Goal: Book appointment/travel/reservation

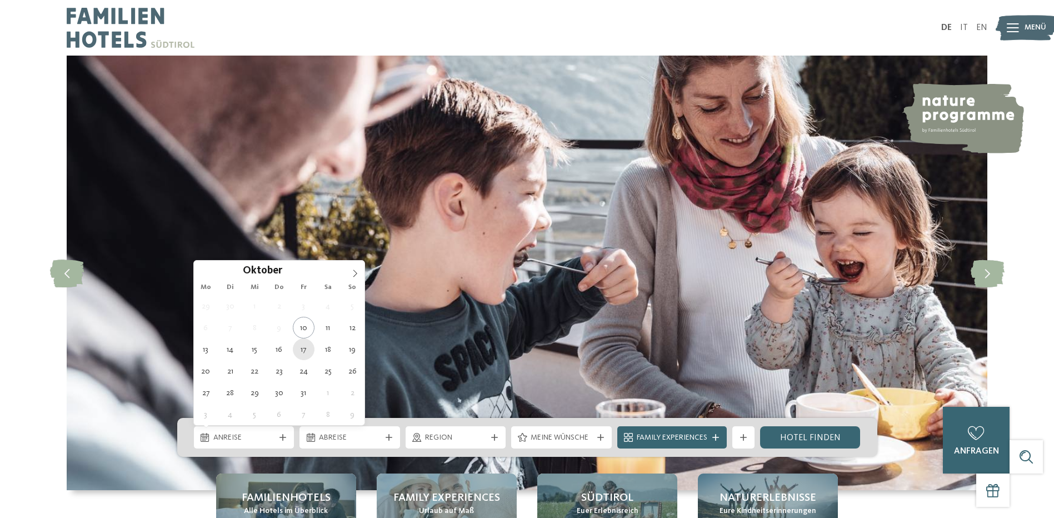
type div "[DATE]"
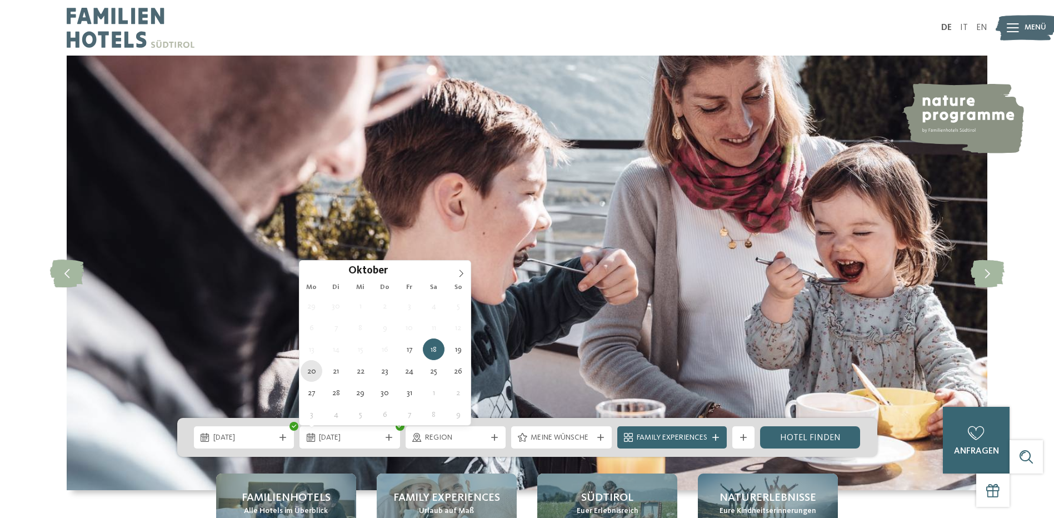
type div "[DATE]"
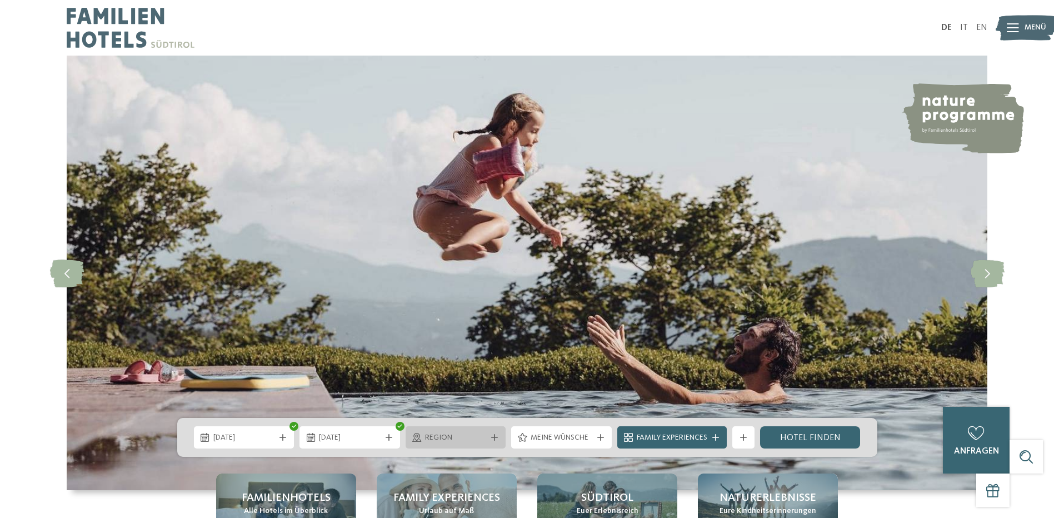
click at [464, 441] on span "Region" at bounding box center [456, 437] width 62 height 11
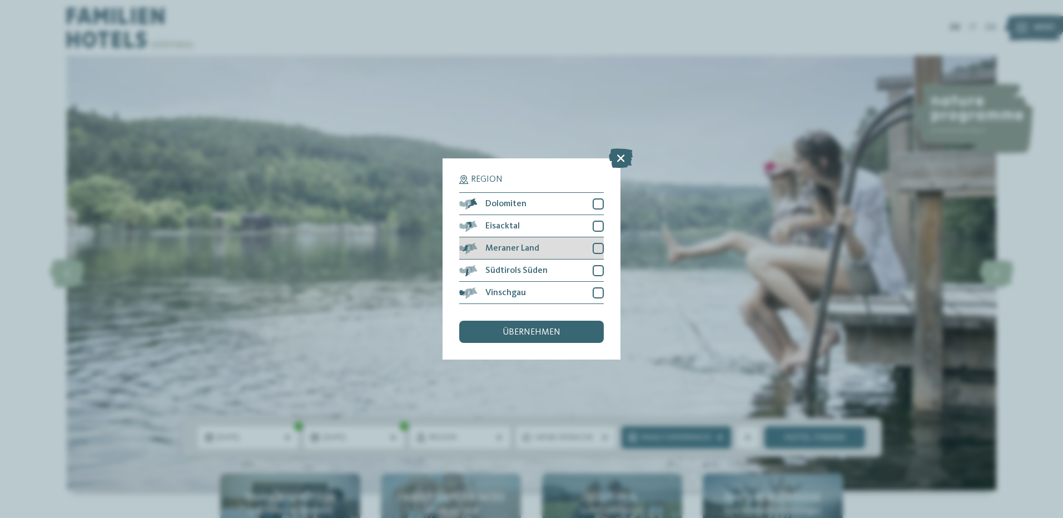
click at [599, 245] on div at bounding box center [598, 248] width 11 height 11
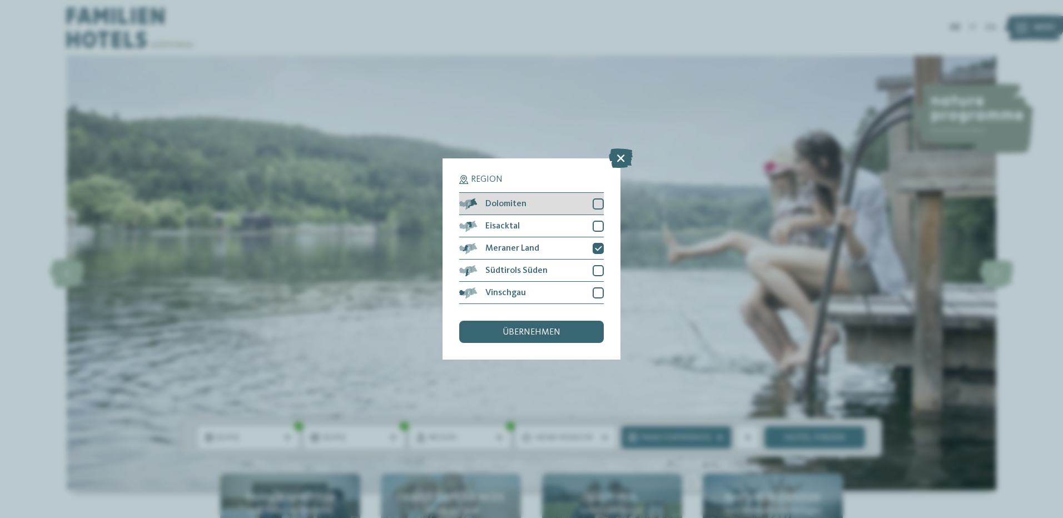
click at [599, 208] on div at bounding box center [598, 203] width 11 height 11
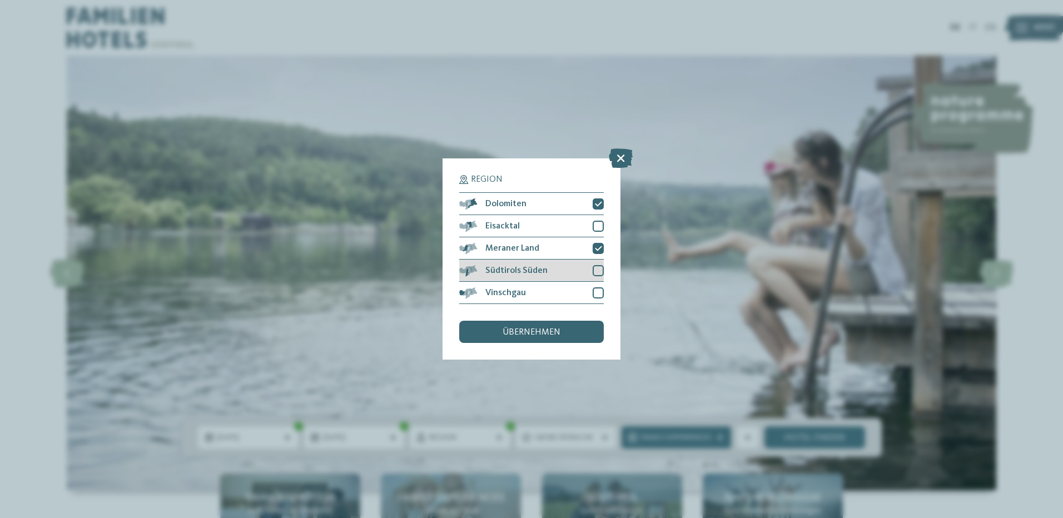
click at [595, 270] on div at bounding box center [598, 270] width 11 height 11
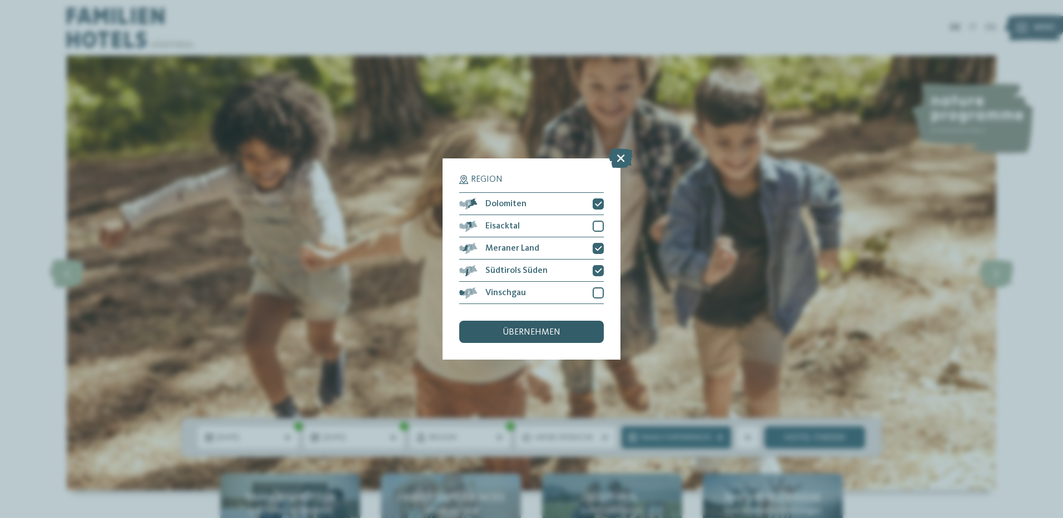
click at [574, 335] on div "übernehmen" at bounding box center [531, 332] width 145 height 22
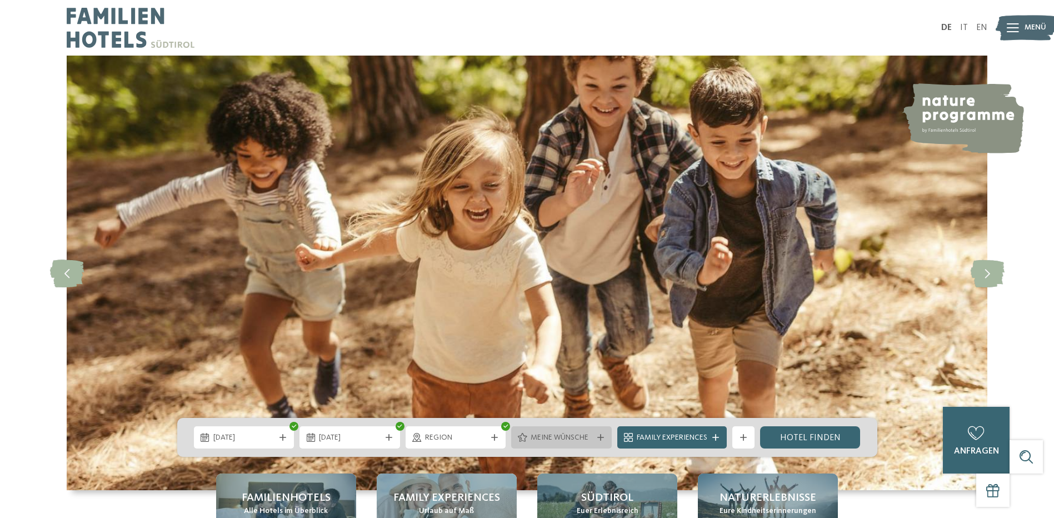
click at [557, 441] on span "Meine Wünsche" at bounding box center [562, 437] width 62 height 11
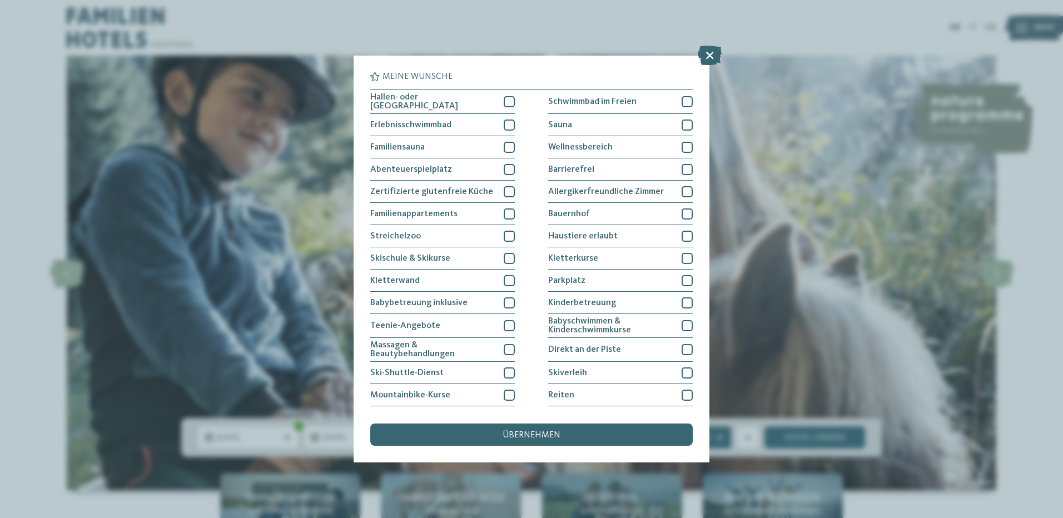
click at [853, 213] on div "Meine Wünsche Hallen- oder Schleusenbad Schwimmbad im Freien" at bounding box center [531, 259] width 1063 height 518
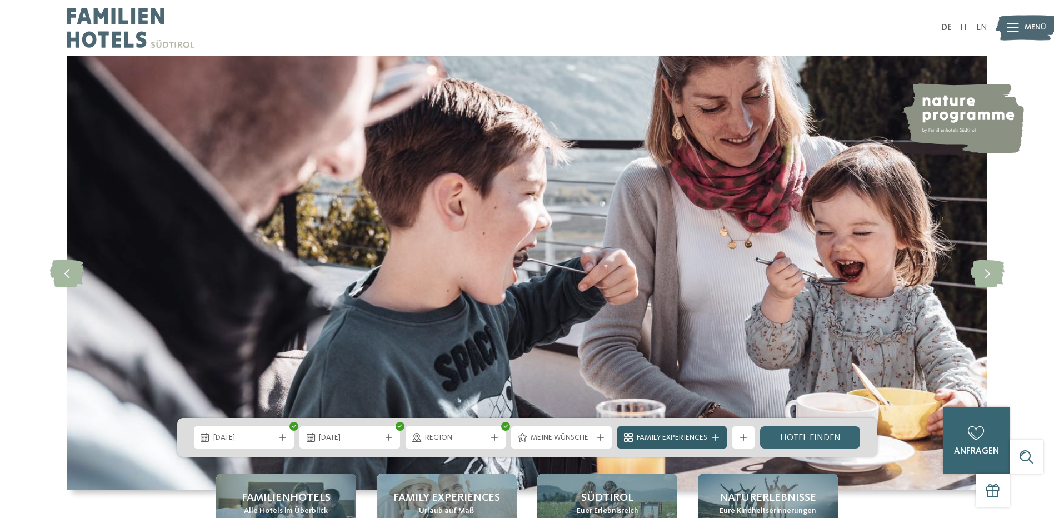
click at [719, 441] on div "Family Experiences" at bounding box center [672, 437] width 109 height 22
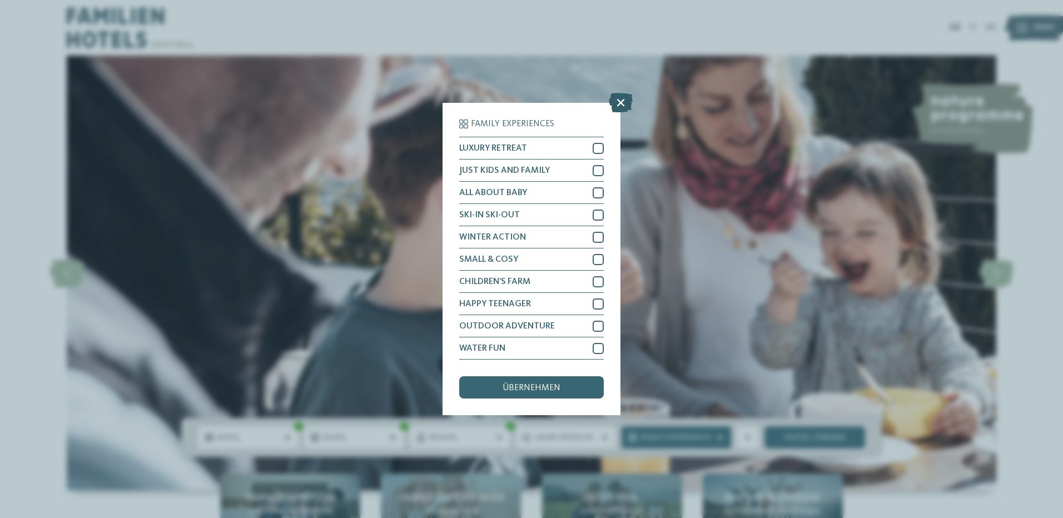
click at [618, 102] on icon at bounding box center [621, 102] width 24 height 19
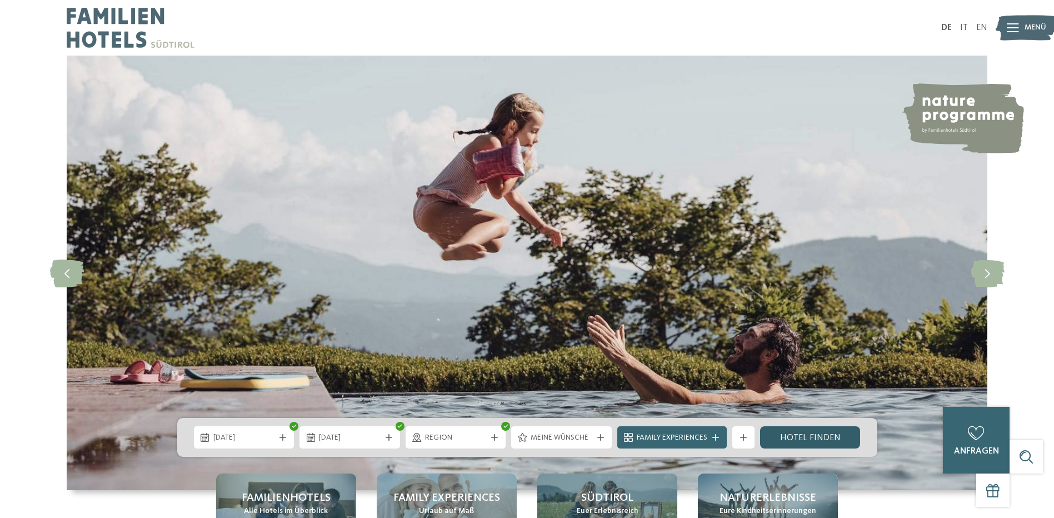
click at [817, 440] on link "Hotel finden" at bounding box center [810, 437] width 101 height 22
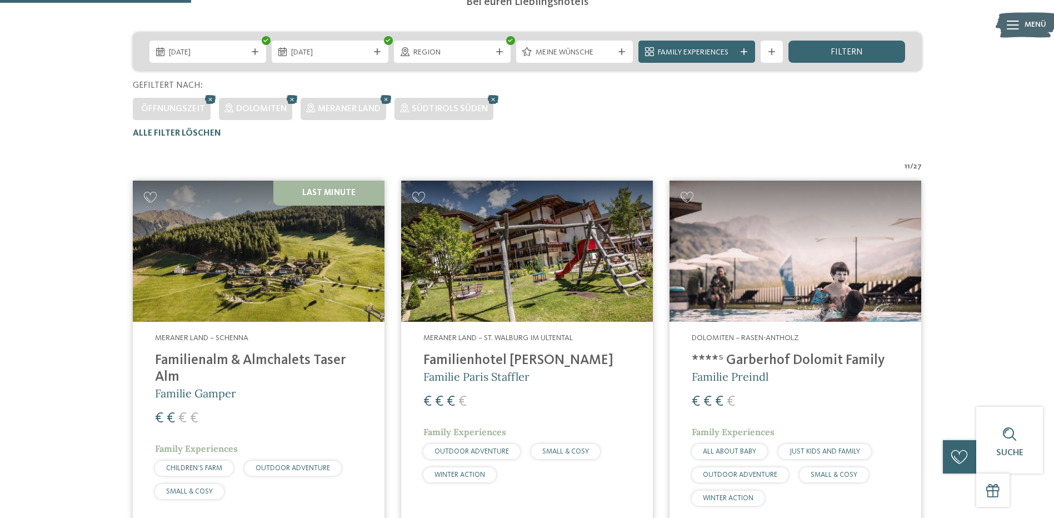
scroll to position [365, 0]
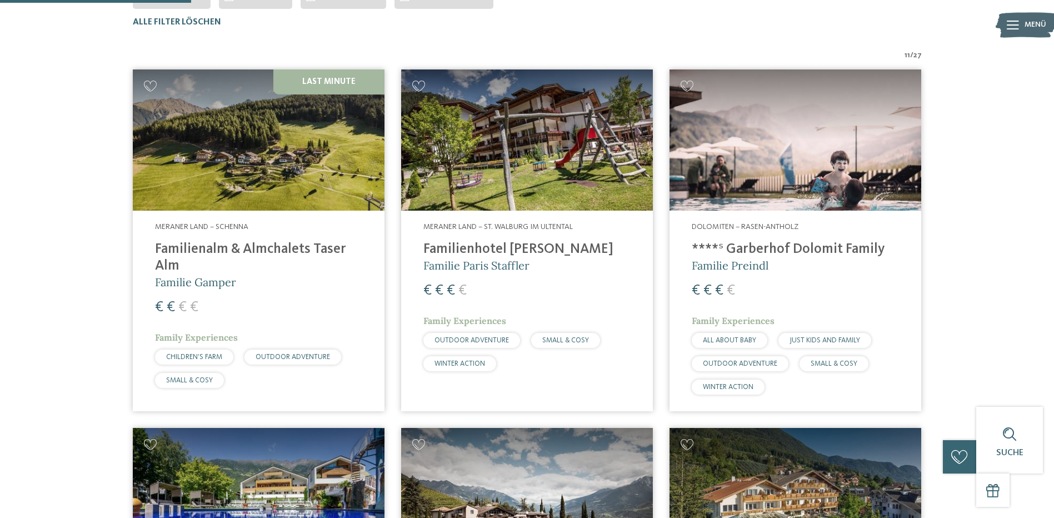
click at [770, 185] on img at bounding box center [796, 140] width 252 height 142
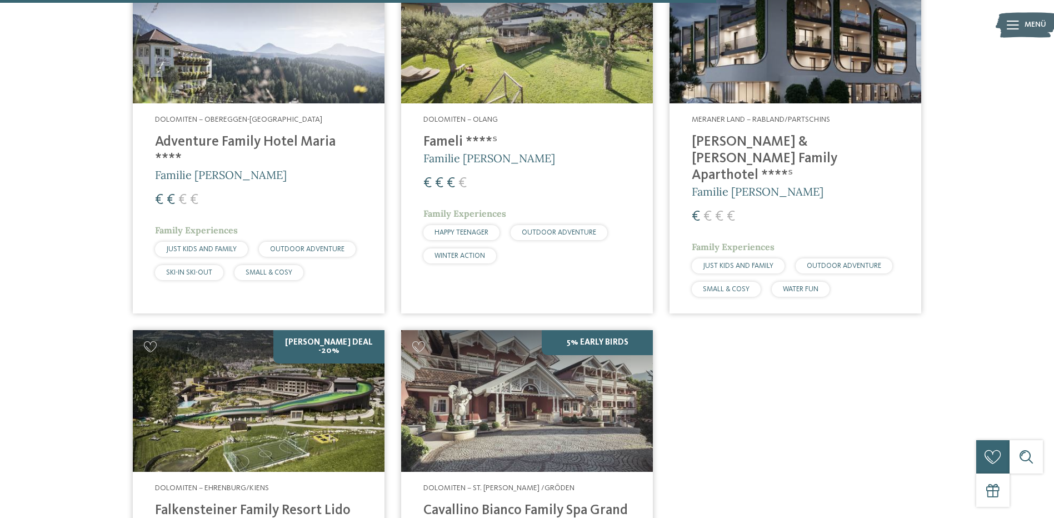
scroll to position [1365, 0]
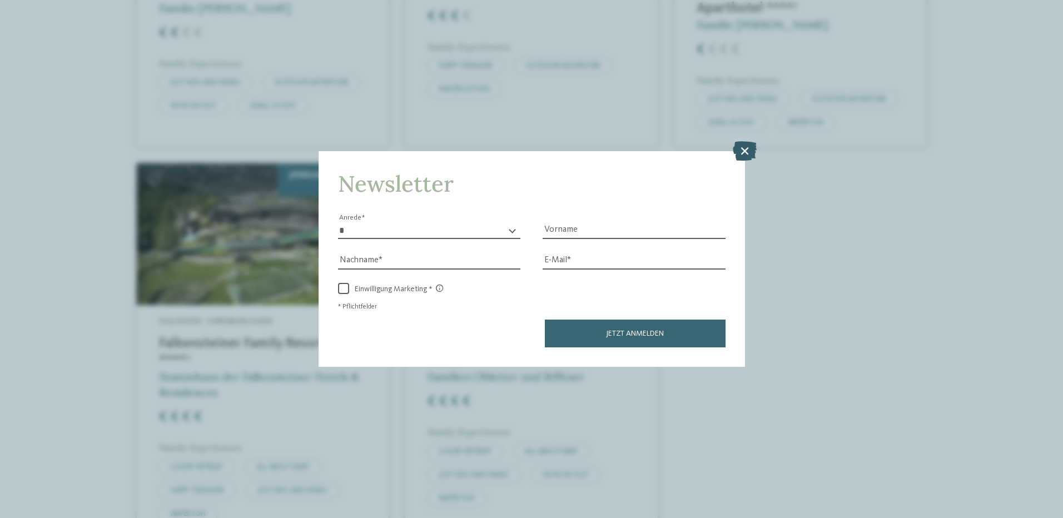
click at [749, 147] on icon at bounding box center [745, 150] width 24 height 19
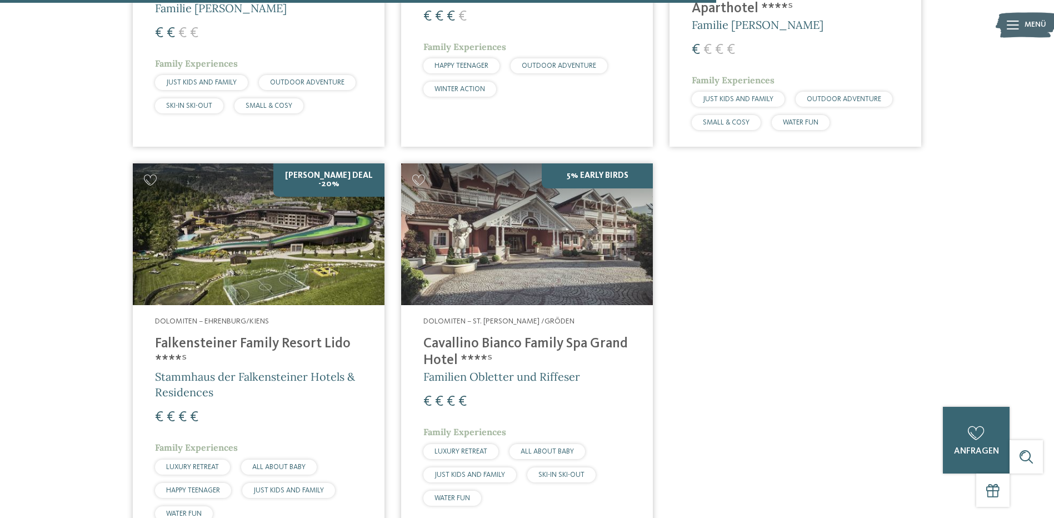
click at [527, 305] on div "Dolomiten – St. Ulrich /Gröden Cavallino Bianco Family Spa Grand Hotel ****ˢ Fa…" at bounding box center [527, 413] width 252 height 217
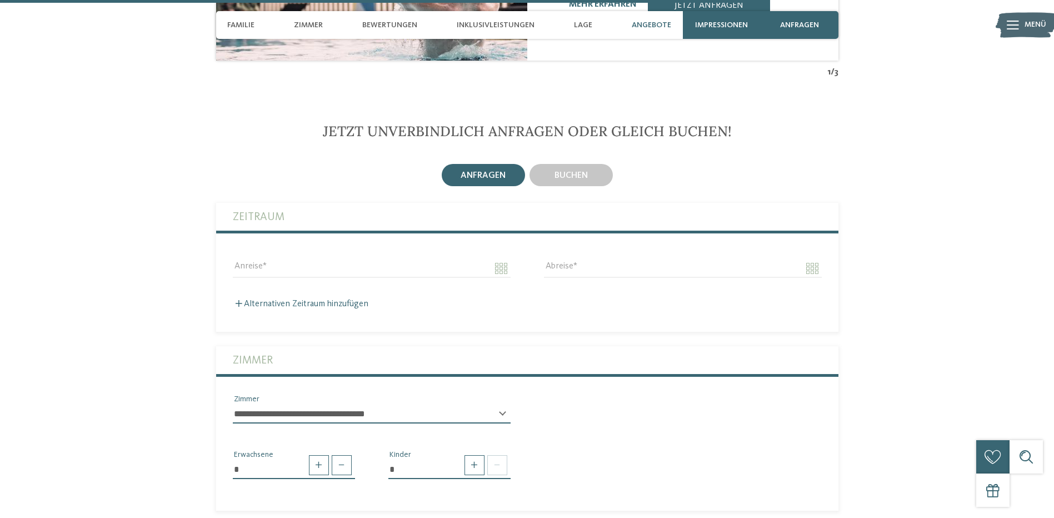
scroll to position [3224, 0]
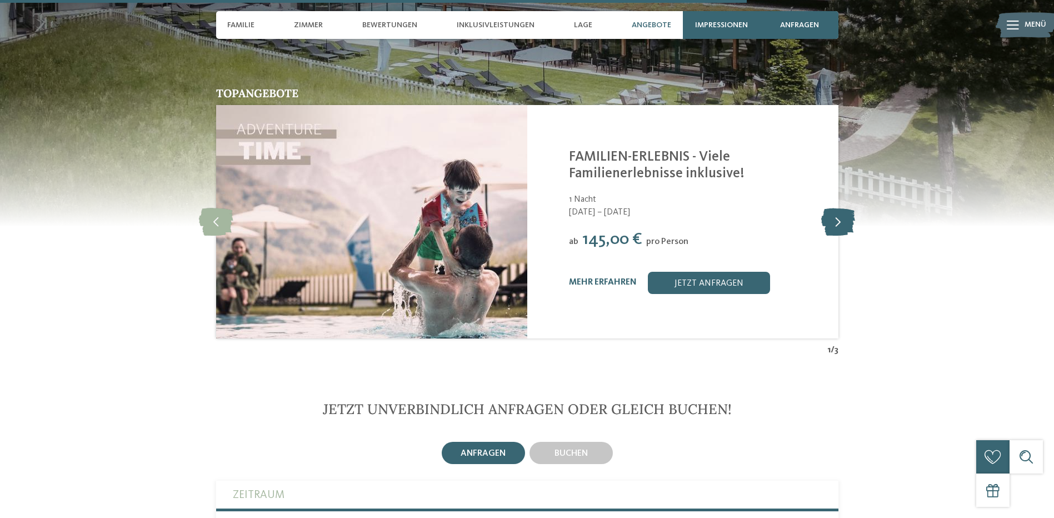
click at [833, 208] on icon at bounding box center [839, 222] width 34 height 28
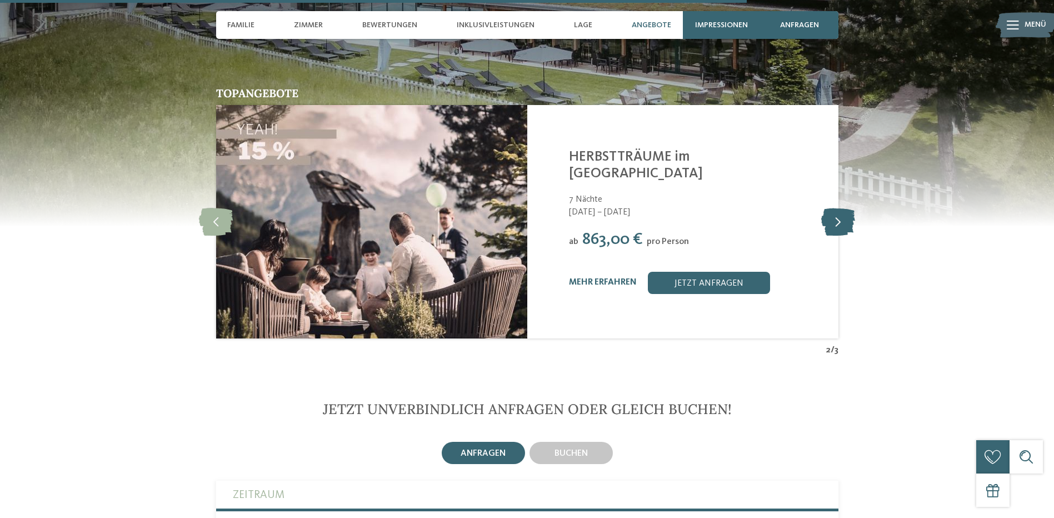
click at [833, 208] on icon at bounding box center [839, 222] width 34 height 28
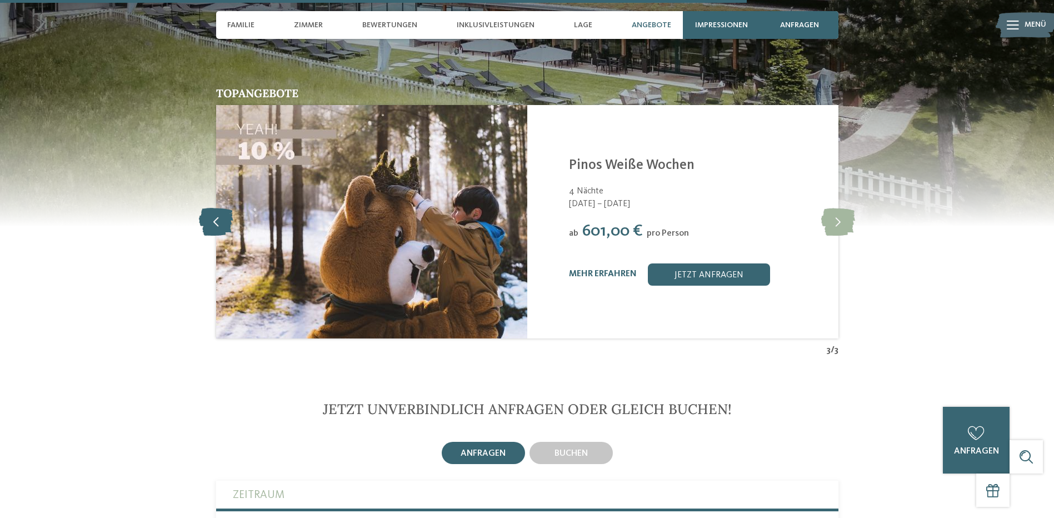
click at [215, 212] on icon at bounding box center [216, 222] width 34 height 28
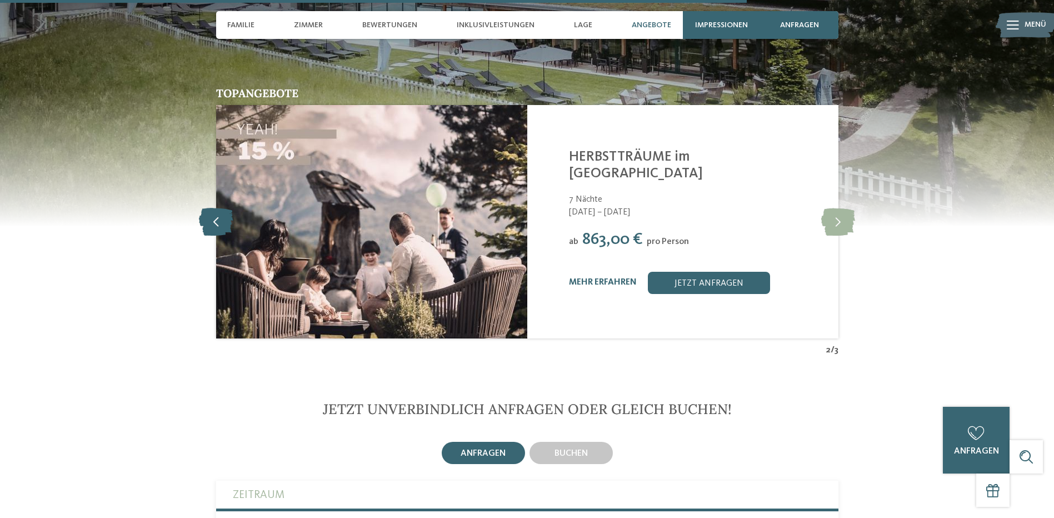
click at [215, 212] on icon at bounding box center [216, 222] width 34 height 28
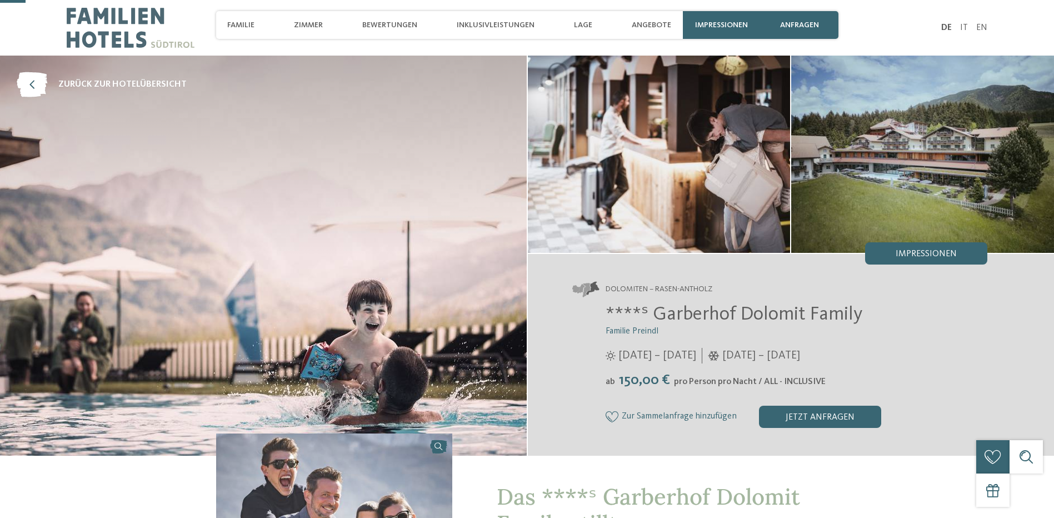
scroll to position [167, 0]
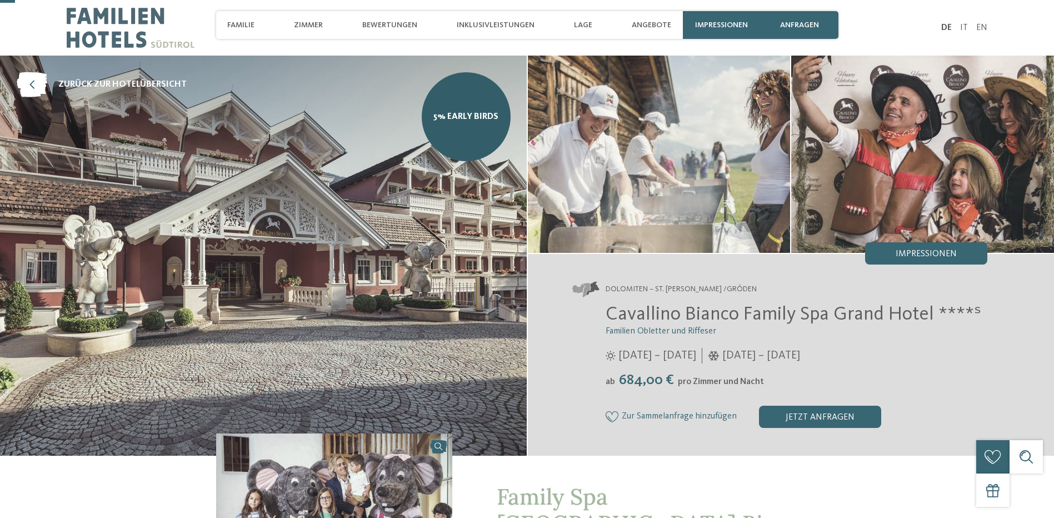
scroll to position [111, 0]
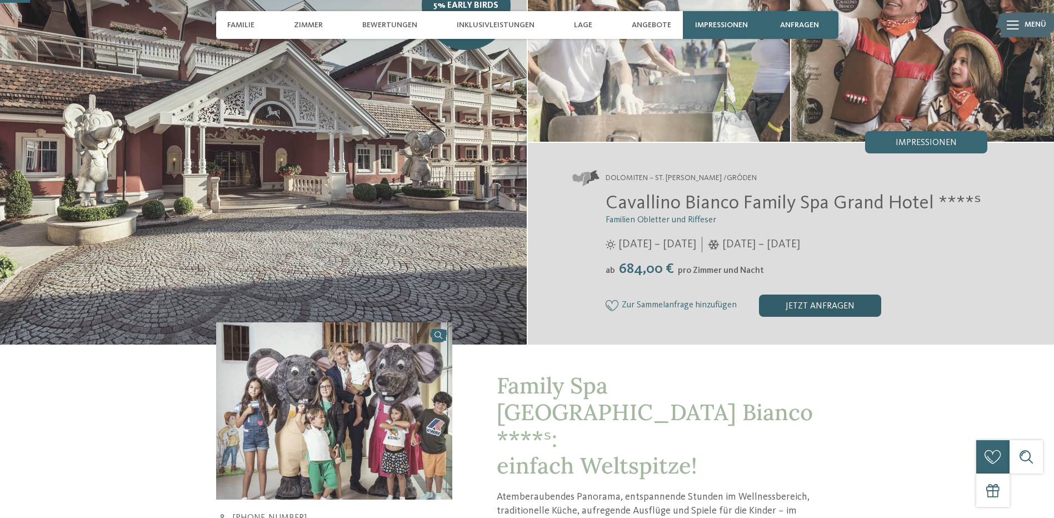
click at [802, 306] on div "jetzt anfragen" at bounding box center [820, 306] width 122 height 22
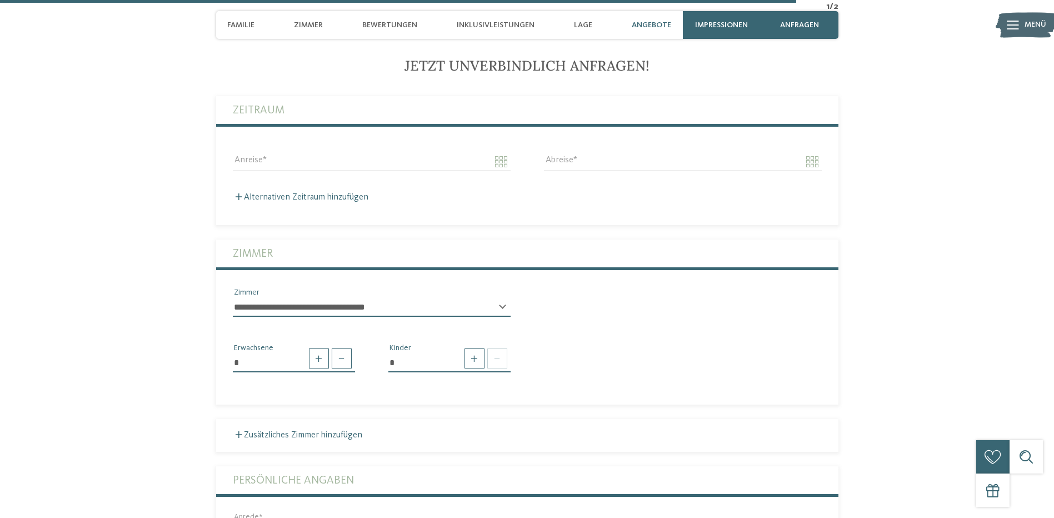
scroll to position [2949, 0]
